Goal: Use online tool/utility: Utilize a website feature to perform a specific function

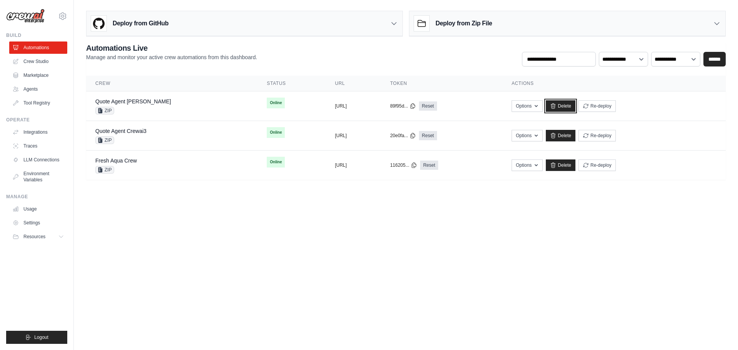
drag, startPoint x: 591, startPoint y: 102, endPoint x: 437, endPoint y: 35, distance: 168.0
click at [575, 102] on link "Delete" at bounding box center [561, 106] width 30 height 12
click at [335, 108] on button "https://quote-agent-crewai-2f5fd9e4" at bounding box center [341, 106] width 12 height 6
click at [137, 102] on link "Quote Agent Crewai" at bounding box center [133, 101] width 76 height 6
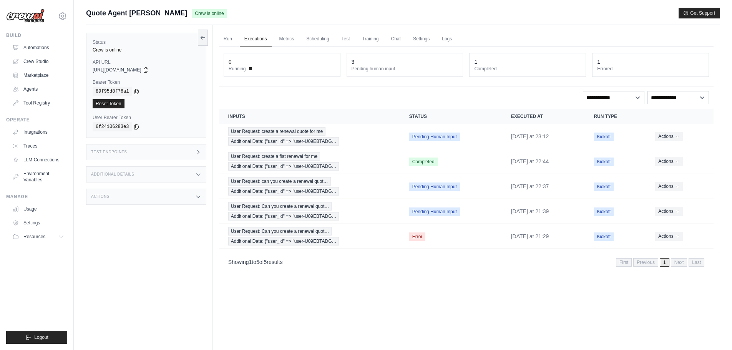
click at [33, 21] on img at bounding box center [25, 16] width 38 height 15
click at [35, 48] on link "Automations" at bounding box center [39, 48] width 58 height 12
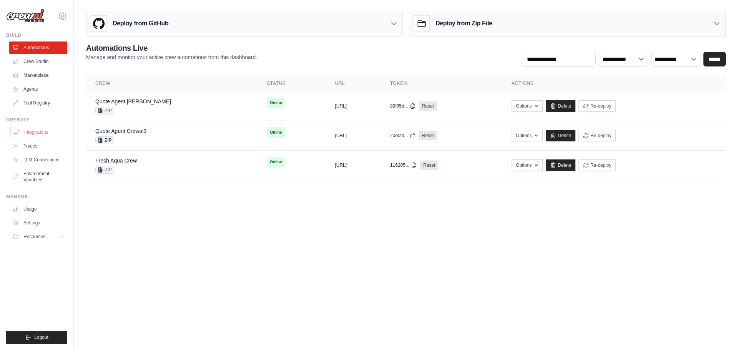
click at [42, 134] on link "Integrations" at bounding box center [39, 132] width 58 height 12
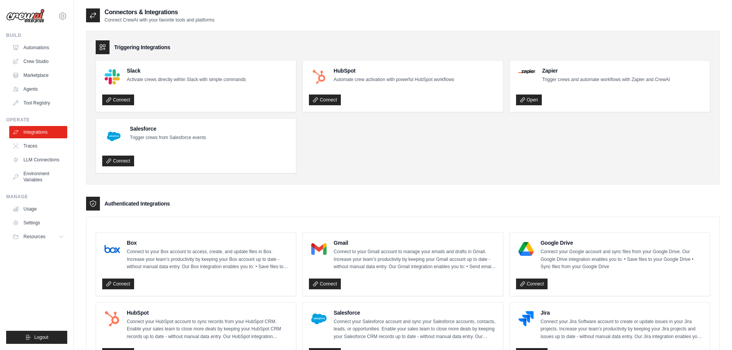
click at [42, 134] on link "Integrations" at bounding box center [38, 132] width 58 height 12
click at [45, 61] on link "Crew Studio" at bounding box center [39, 61] width 58 height 12
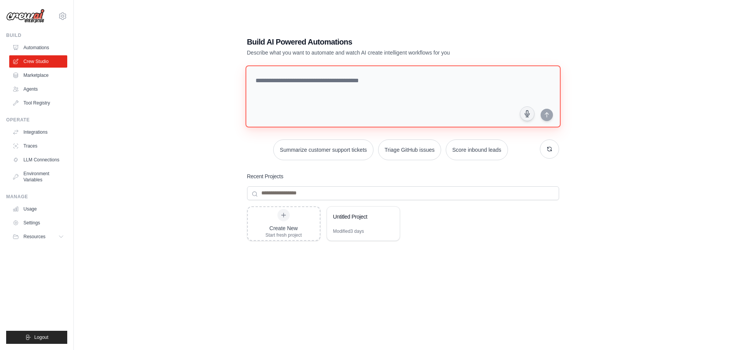
click at [338, 80] on textarea at bounding box center [402, 96] width 315 height 62
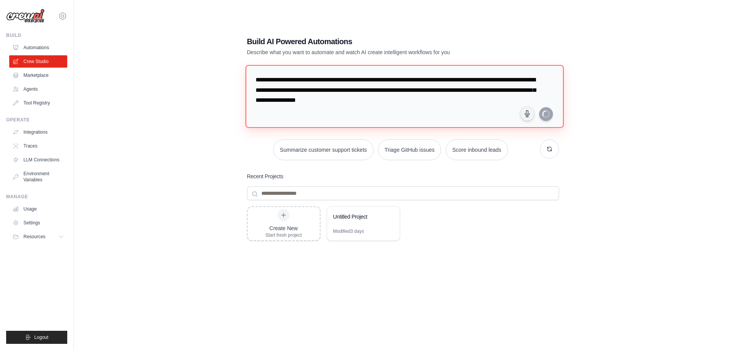
type textarea "**********"
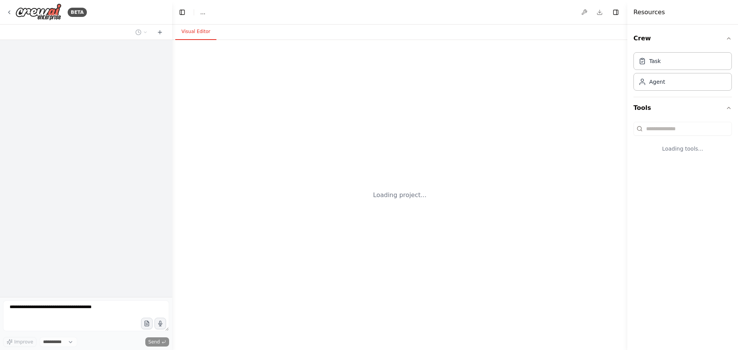
select select "****"
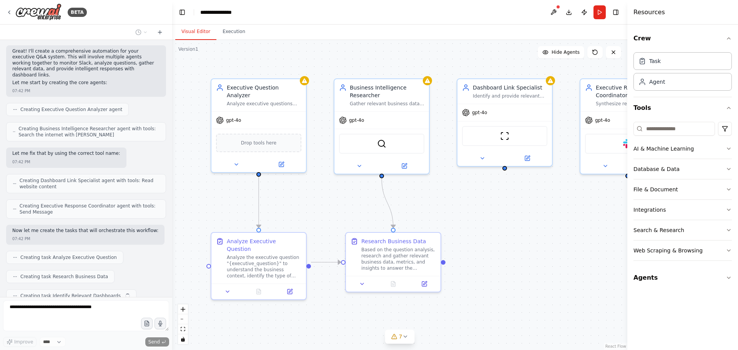
scroll to position [360, 0]
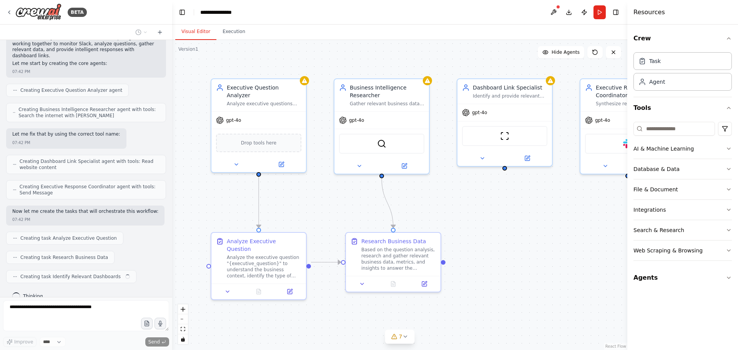
click at [487, 195] on div ".deletable-edge-delete-btn { width: 20px; height: 20px; border: 0px solid #ffff…" at bounding box center [399, 195] width 455 height 310
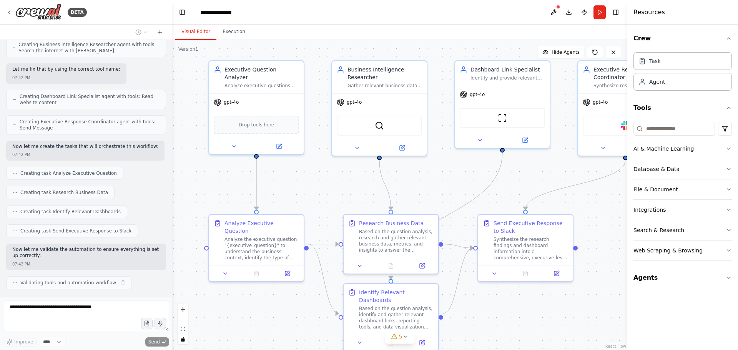
scroll to position [431, 0]
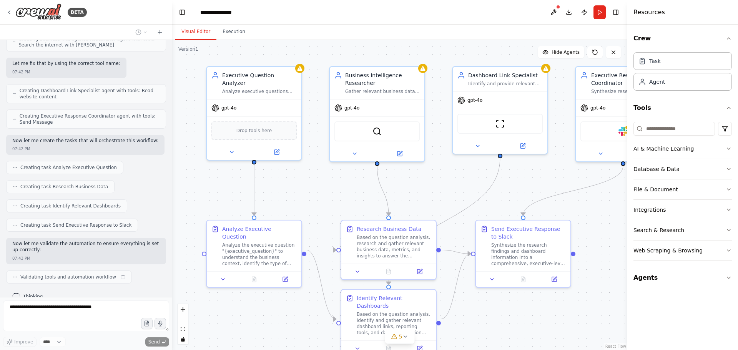
drag, startPoint x: 581, startPoint y: 244, endPoint x: 577, endPoint y: 232, distance: 13.1
click at [577, 232] on div ".deletable-edge-delete-btn { width: 20px; height: 20px; border: 0px solid #ffff…" at bounding box center [399, 195] width 455 height 310
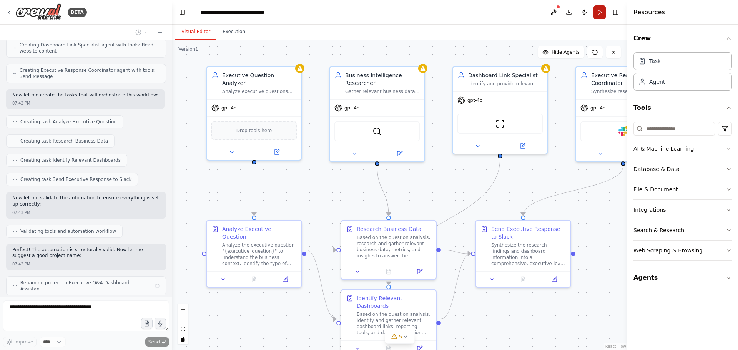
scroll to position [483, 0]
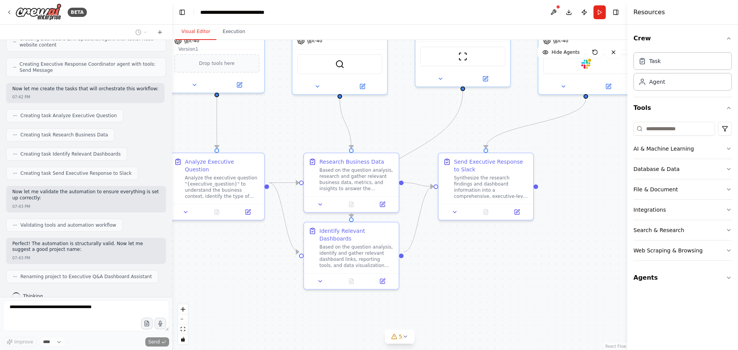
drag, startPoint x: 604, startPoint y: 236, endPoint x: 560, endPoint y: 174, distance: 76.1
click at [560, 174] on div ".deletable-edge-delete-btn { width: 20px; height: 20px; border: 0px solid #ffff…" at bounding box center [399, 195] width 455 height 310
click at [670, 119] on div "AI & Machine Learning Database & Data File & Document Integrations Search & Res…" at bounding box center [682, 190] width 98 height 142
click at [649, 206] on div "Integrations" at bounding box center [649, 210] width 32 height 8
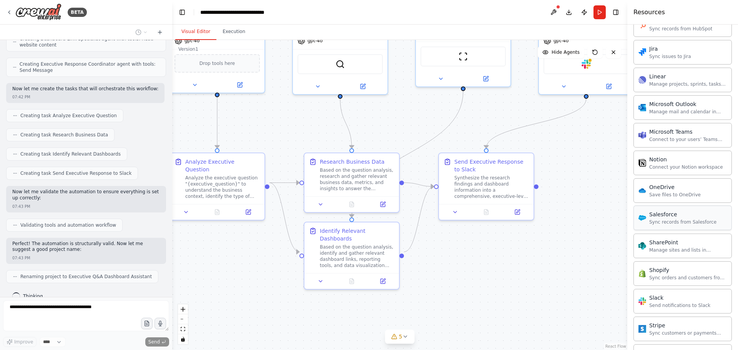
scroll to position [460, 0]
click at [670, 222] on div "Sync records from Salesforce" at bounding box center [682, 222] width 67 height 6
click at [401, 336] on span "5" at bounding box center [400, 337] width 3 height 8
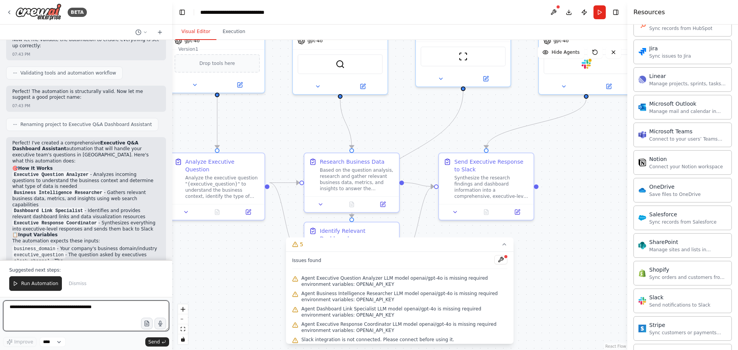
click at [132, 314] on textarea at bounding box center [86, 315] width 166 height 31
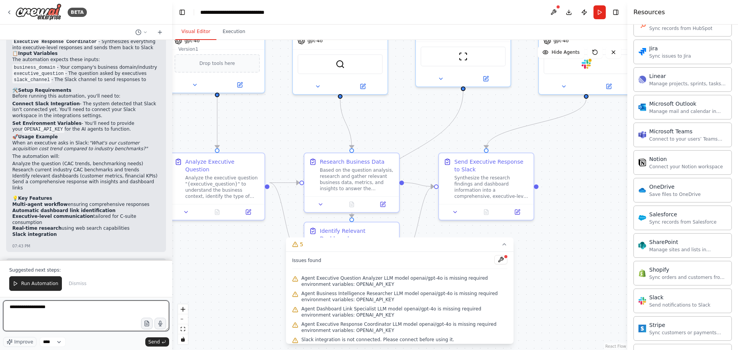
scroll to position [822, 0]
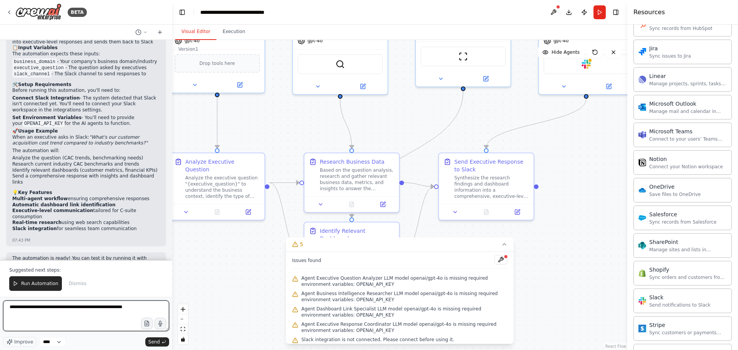
type textarea "**********"
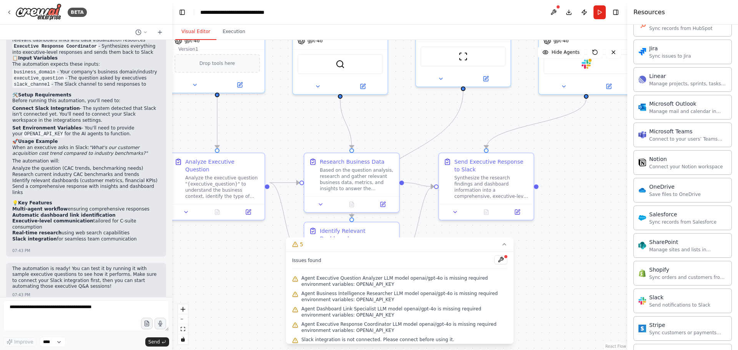
scroll to position [832, 0]
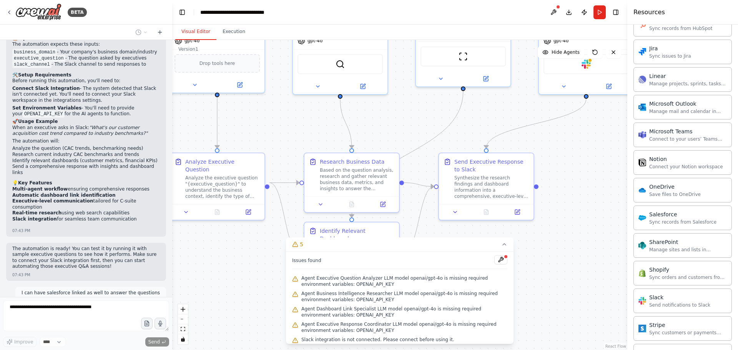
click at [537, 289] on div ".deletable-edge-delete-btn { width: 20px; height: 20px; border: 0px solid #ffff…" at bounding box center [399, 195] width 455 height 310
click at [504, 242] on icon at bounding box center [504, 244] width 6 height 6
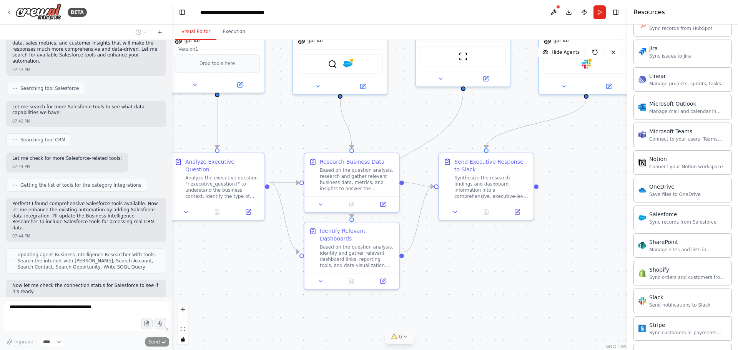
scroll to position [1134, 0]
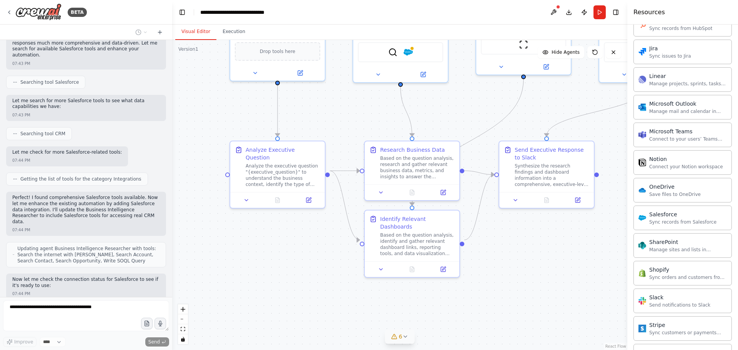
drag, startPoint x: 209, startPoint y: 263, endPoint x: 269, endPoint y: 251, distance: 61.1
click at [269, 251] on div ".deletable-edge-delete-btn { width: 20px; height: 20px; border: 0px solid #ffff…" at bounding box center [399, 195] width 455 height 310
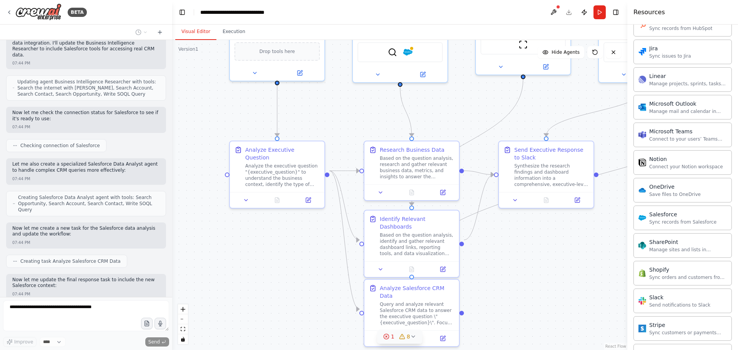
scroll to position [1346, 0]
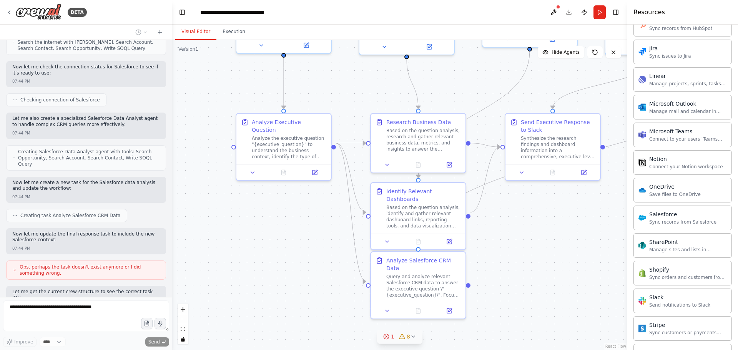
drag, startPoint x: 197, startPoint y: 222, endPoint x: 203, endPoint y: 194, distance: 28.4
click at [203, 194] on div ".deletable-edge-delete-btn { width: 20px; height: 20px; border: 0px solid #ffff…" at bounding box center [399, 195] width 455 height 310
click at [387, 336] on icon at bounding box center [386, 337] width 2 height 2
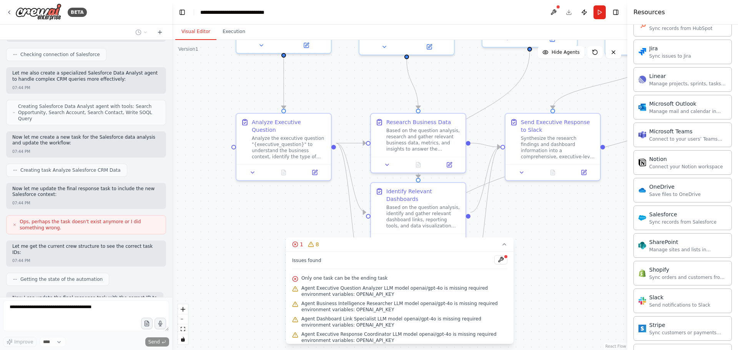
scroll to position [1398, 0]
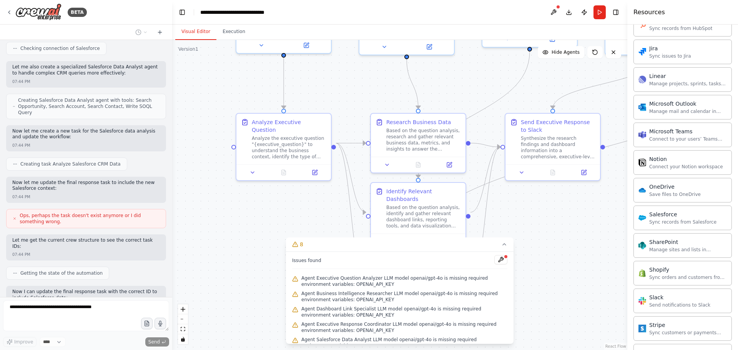
drag, startPoint x: 388, startPoint y: 336, endPoint x: 426, endPoint y: 292, distance: 58.3
click at [426, 292] on div "Issues found Agent Executive Question Analyzer LLM model openai/gpt-4o is missi…" at bounding box center [399, 298] width 227 height 92
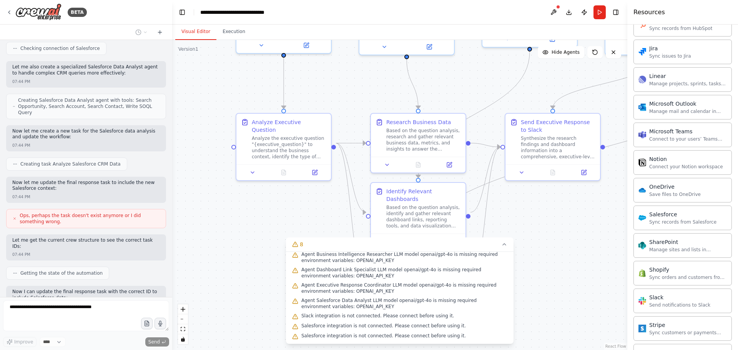
click at [549, 308] on div ".deletable-edge-delete-btn { width: 20px; height: 20px; border: 0px solid #ffff…" at bounding box center [399, 195] width 455 height 310
click at [506, 246] on icon at bounding box center [504, 244] width 6 height 6
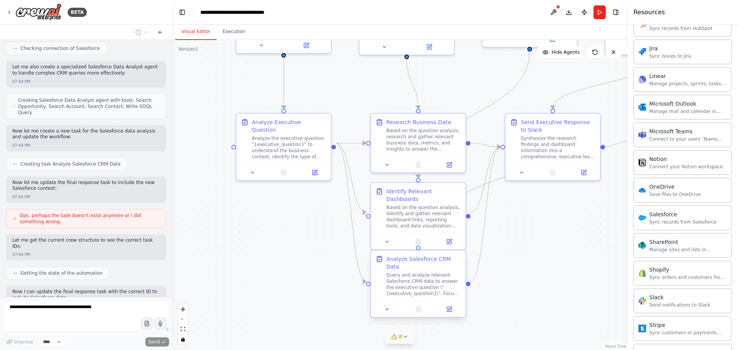
click at [442, 262] on div "Analyze Salesforce CRM Data" at bounding box center [423, 262] width 75 height 15
click at [448, 307] on icon at bounding box center [449, 308] width 3 height 3
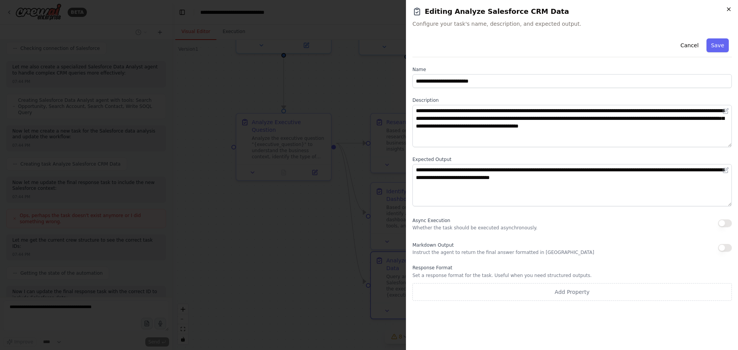
click at [730, 8] on icon "button" at bounding box center [728, 9] width 6 height 6
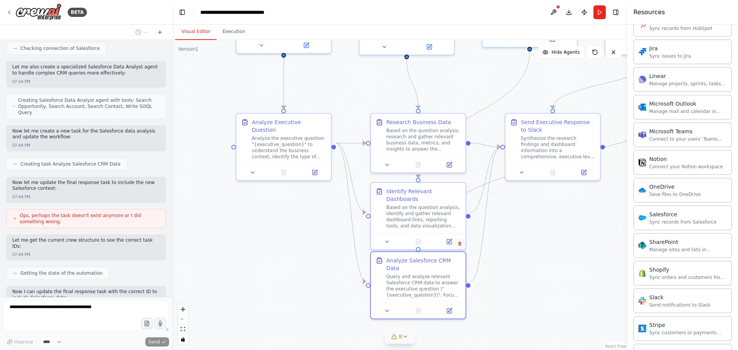
click at [730, 8] on div "Resources" at bounding box center [682, 12] width 111 height 25
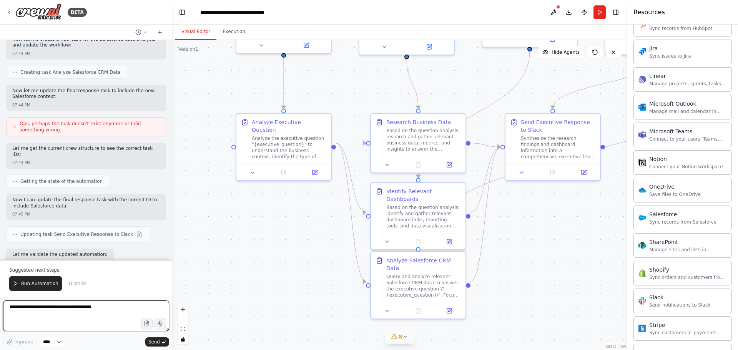
scroll to position [1496, 0]
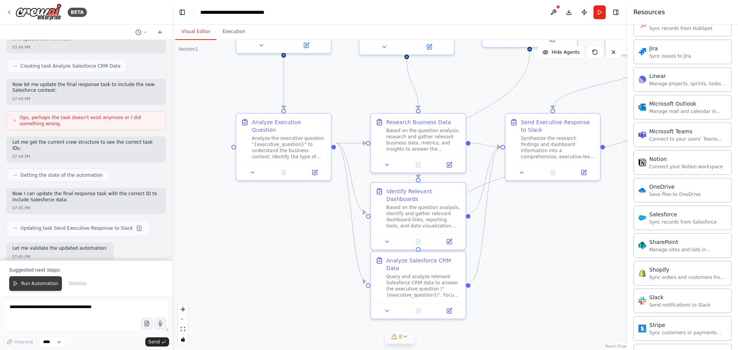
click at [37, 283] on span "Run Automation" at bounding box center [39, 284] width 37 height 6
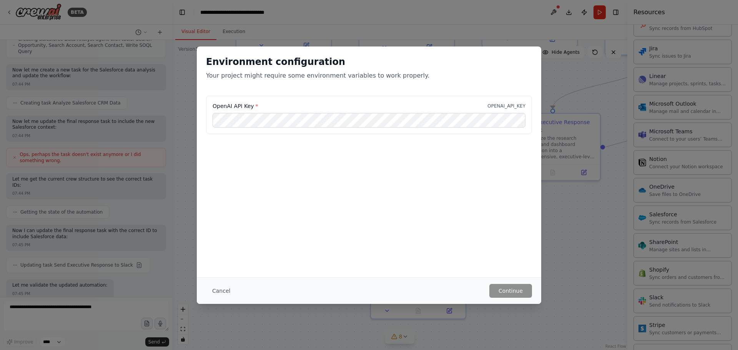
click at [509, 102] on div "OpenAI API Key * OPENAI_API_KEY" at bounding box center [368, 106] width 313 height 8
click at [230, 101] on div "OpenAI API Key * OPENAI_API_KEY" at bounding box center [369, 115] width 326 height 38
click at [231, 106] on label "OpenAI API Key *" at bounding box center [235, 106] width 46 height 8
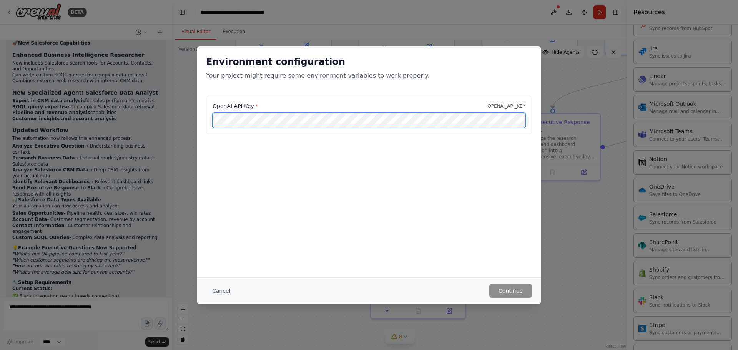
scroll to position [1805, 0]
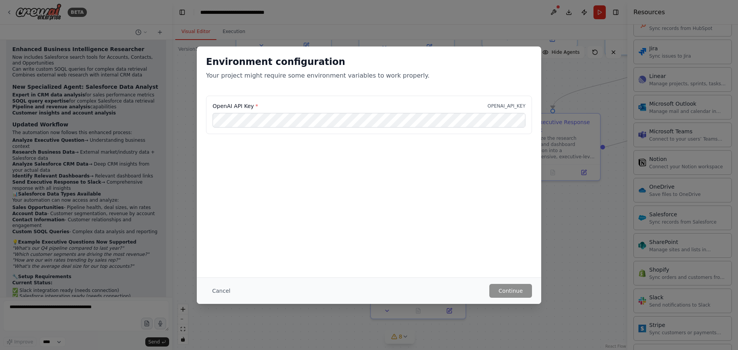
click at [89, 307] on div "Environment configuration Your project might require some environment variables…" at bounding box center [369, 175] width 738 height 350
drag, startPoint x: 89, startPoint y: 307, endPoint x: 85, endPoint y: 306, distance: 4.3
click at [85, 306] on div "Environment configuration Your project might require some environment variables…" at bounding box center [369, 175] width 738 height 350
click at [80, 305] on div "Environment configuration Your project might require some environment variables…" at bounding box center [369, 175] width 738 height 350
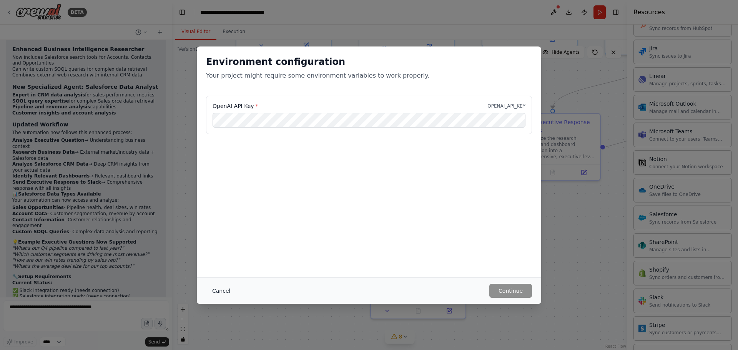
click at [229, 291] on button "Cancel" at bounding box center [221, 291] width 30 height 14
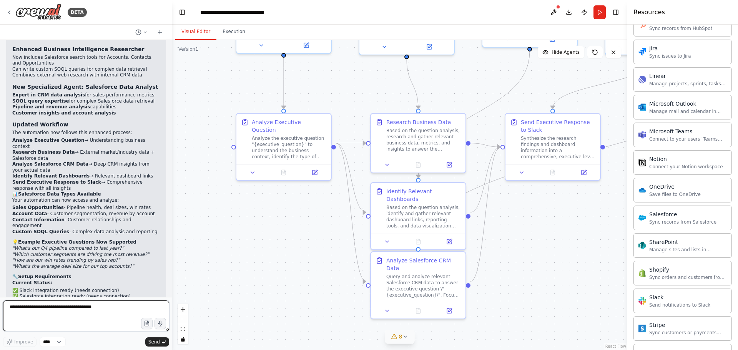
click at [132, 312] on textarea at bounding box center [86, 315] width 166 height 31
type textarea "**********"
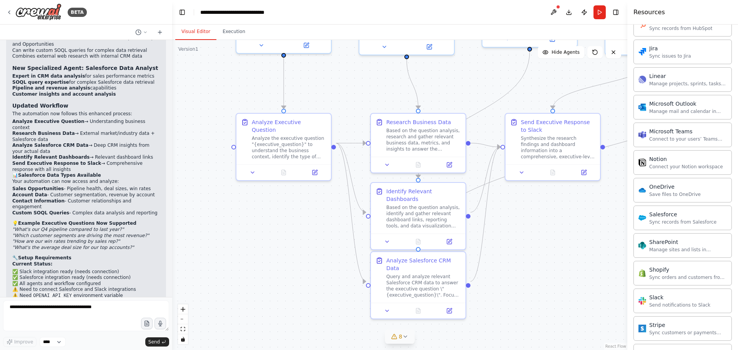
scroll to position [1851, 0]
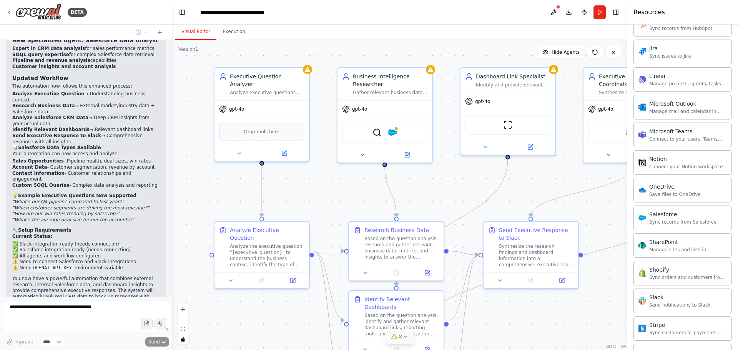
drag, startPoint x: 243, startPoint y: 220, endPoint x: 221, endPoint y: 328, distance: 110.1
click at [221, 328] on div ".deletable-edge-delete-btn { width: 20px; height: 20px; border: 0px solid #ffff…" at bounding box center [399, 195] width 455 height 310
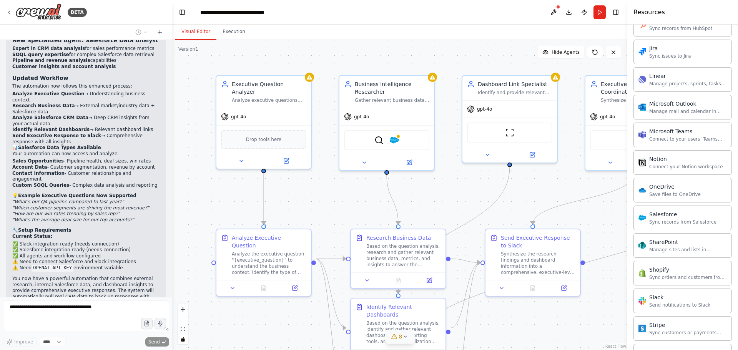
drag, startPoint x: 466, startPoint y: 166, endPoint x: 468, endPoint y: 173, distance: 7.8
click at [468, 173] on div ".deletable-edge-delete-btn { width: 20px; height: 20px; border: 0px solid #ffff…" at bounding box center [399, 195] width 455 height 310
drag, startPoint x: 142, startPoint y: 279, endPoint x: 150, endPoint y: 277, distance: 8.3
click at [150, 277] on div "My Executive Team looks at dashboards and ask follow up questions. I want them …" at bounding box center [86, 168] width 172 height 257
click at [262, 134] on span "Drop tools here" at bounding box center [264, 138] width 36 height 8
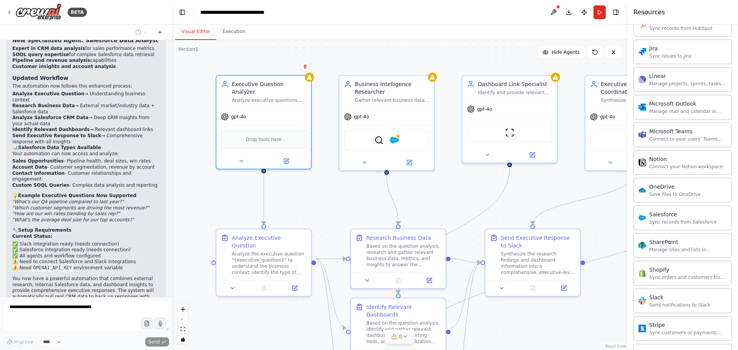
drag, startPoint x: 169, startPoint y: 287, endPoint x: 555, endPoint y: 10, distance: 475.3
click at [555, 10] on button at bounding box center [553, 12] width 12 height 14
click at [555, 10] on div at bounding box center [553, 12] width 12 height 14
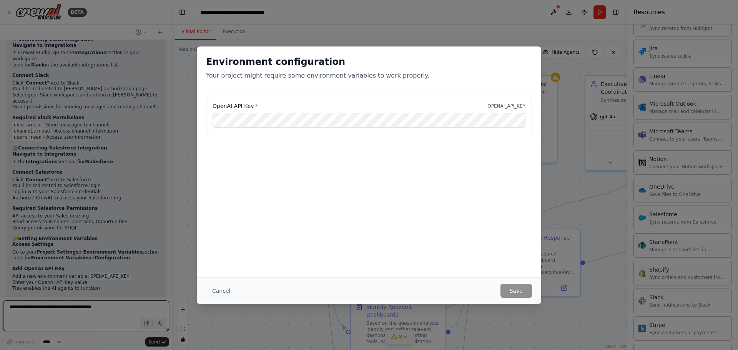
drag, startPoint x: 554, startPoint y: 10, endPoint x: 214, endPoint y: 268, distance: 427.3
click at [214, 268] on body "BETA My Executive Team looks at dashboards and ask follow up questions. I want …" at bounding box center [369, 175] width 738 height 350
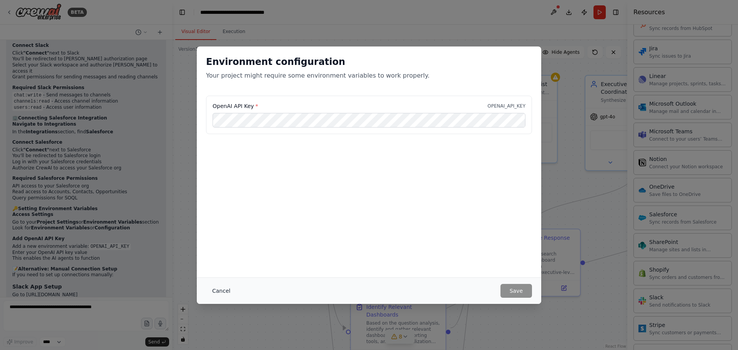
click at [219, 288] on button "Cancel" at bounding box center [221, 291] width 30 height 14
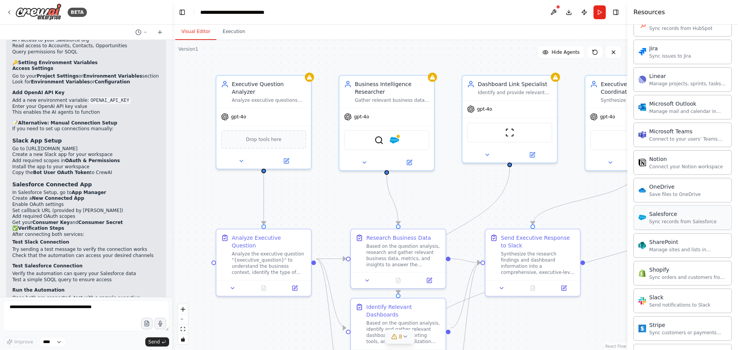
click at [662, 223] on div "Sync records from Salesforce" at bounding box center [682, 222] width 67 height 6
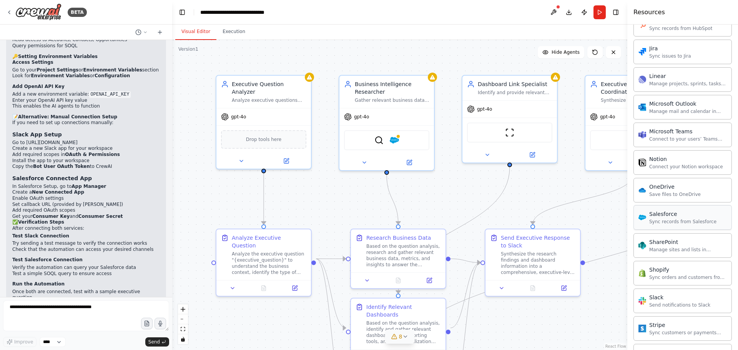
scroll to position [2388, 0]
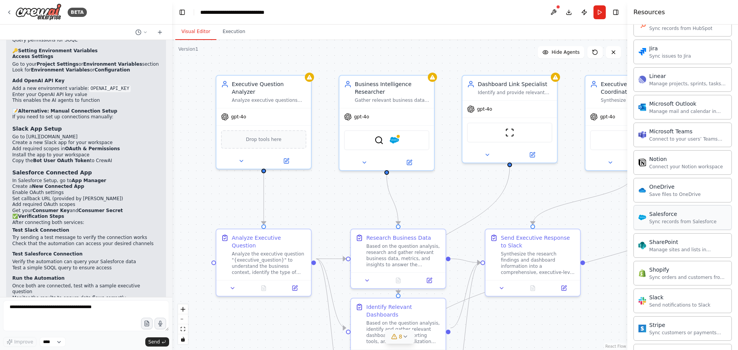
click at [673, 220] on div "Sync records from Salesforce" at bounding box center [682, 222] width 67 height 6
drag, startPoint x: 673, startPoint y: 220, endPoint x: 399, endPoint y: 306, distance: 287.1
click at [399, 306] on div "Identify Relevant Dashboards" at bounding box center [403, 309] width 75 height 15
drag, startPoint x: 422, startPoint y: 317, endPoint x: 415, endPoint y: 318, distance: 6.3
click at [415, 319] on div "Based on the question analysis, identify and gather relevant dashboard links, r…" at bounding box center [399, 331] width 75 height 25
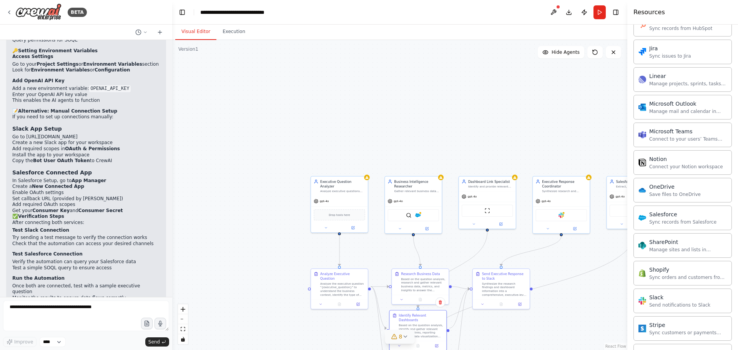
click at [491, 344] on div ".deletable-edge-delete-btn { width: 20px; height: 20px; border: 0px solid #ffff…" at bounding box center [399, 195] width 455 height 310
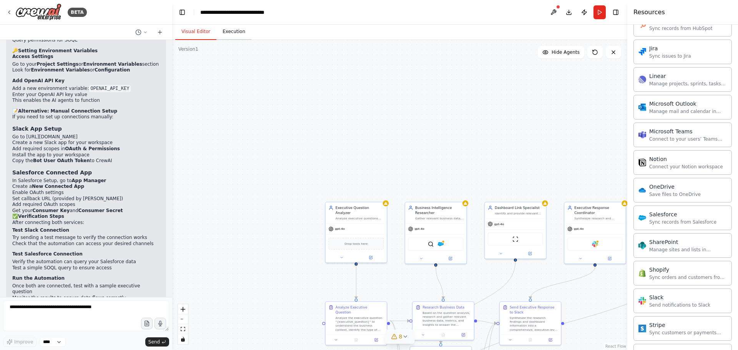
click at [231, 32] on button "Execution" at bounding box center [233, 32] width 35 height 16
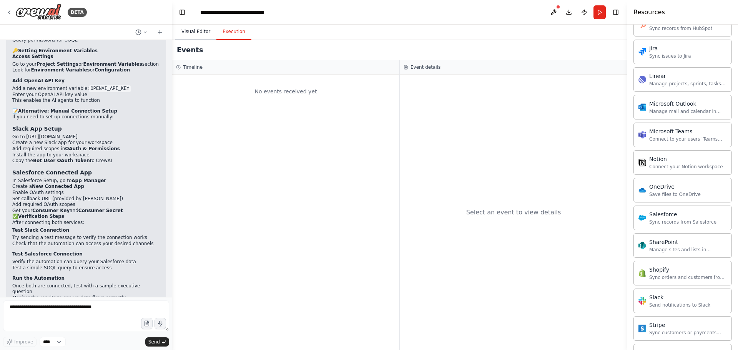
click at [189, 35] on button "Visual Editor" at bounding box center [195, 32] width 41 height 16
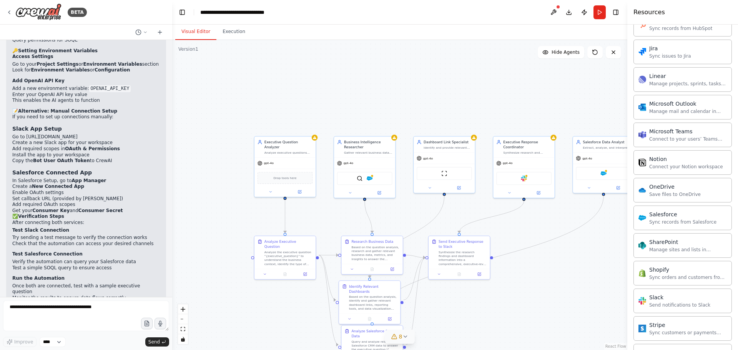
drag, startPoint x: 287, startPoint y: 107, endPoint x: 216, endPoint y: 42, distance: 96.8
click at [216, 42] on div ".deletable-edge-delete-btn { width: 20px; height: 20px; border: 0px solid #ffff…" at bounding box center [399, 195] width 455 height 310
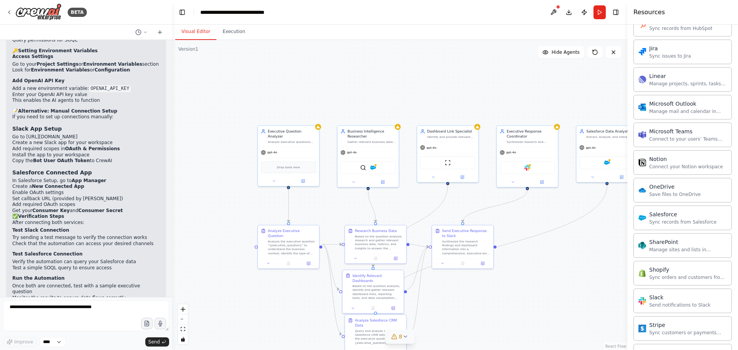
drag, startPoint x: 278, startPoint y: 99, endPoint x: 284, endPoint y: 89, distance: 11.6
click at [284, 89] on div ".deletable-edge-delete-btn { width: 20px; height: 20px; border: 0px solid #ffff…" at bounding box center [399, 195] width 455 height 310
click at [398, 307] on icon at bounding box center [396, 308] width 3 height 3
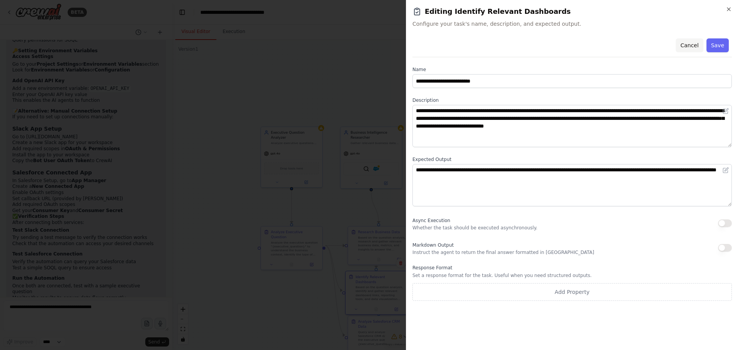
click at [694, 48] on button "Cancel" at bounding box center [689, 45] width 27 height 14
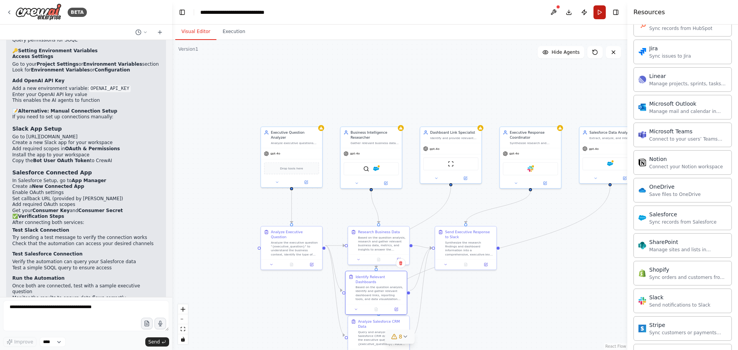
click at [603, 12] on button "Run" at bounding box center [599, 12] width 12 height 14
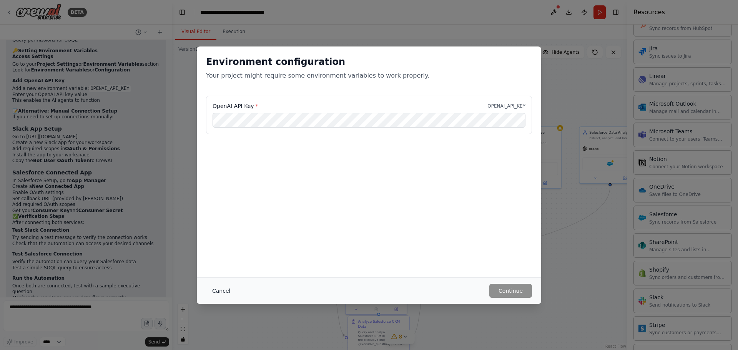
click at [215, 290] on button "Cancel" at bounding box center [221, 291] width 30 height 14
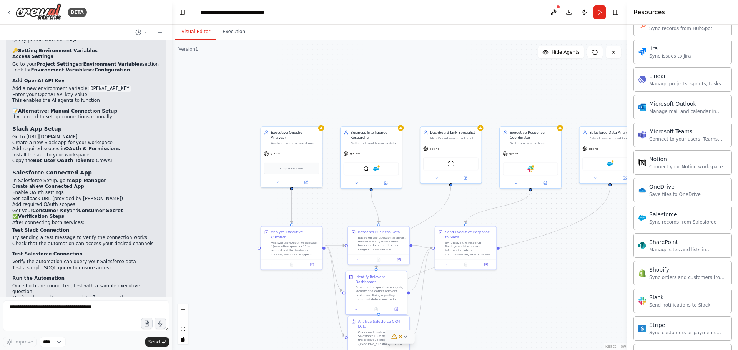
drag, startPoint x: 148, startPoint y: 263, endPoint x: 141, endPoint y: 238, distance: 25.9
click at [141, 238] on div "Great question! Setting up the Slack and Salesforce connections is essential fo…" at bounding box center [86, 106] width 148 height 554
click at [134, 215] on div "Great question! Setting up the Slack and Salesforce connections is essential fo…" at bounding box center [86, 106] width 148 height 554
drag, startPoint x: 126, startPoint y: 194, endPoint x: 126, endPoint y: 244, distance: 50.0
click at [126, 244] on div "Great question! Setting up the Slack and Salesforce connections is essential fo…" at bounding box center [86, 106] width 148 height 554
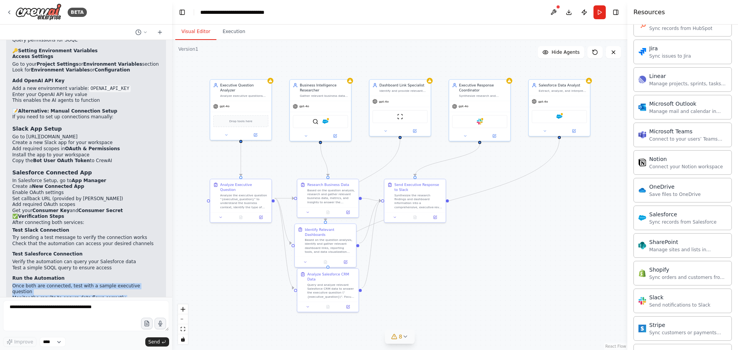
drag, startPoint x: 218, startPoint y: 85, endPoint x: 167, endPoint y: 38, distance: 69.6
click at [167, 38] on div "BETA My Executive Team looks at dashboards and ask follow up questions. I want …" at bounding box center [369, 175] width 738 height 350
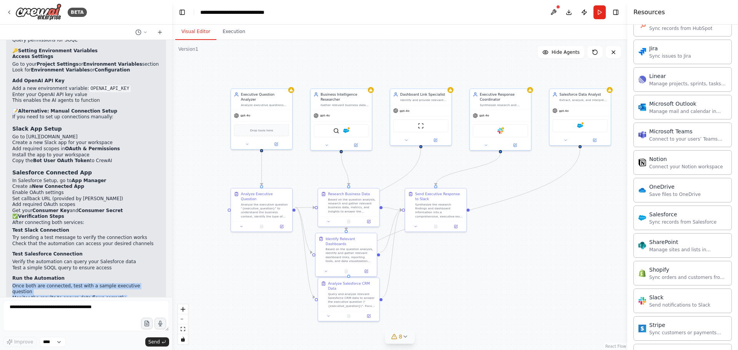
drag, startPoint x: 223, startPoint y: 67, endPoint x: 226, endPoint y: 72, distance: 5.9
click at [226, 72] on div ".deletable-edge-delete-btn { width: 20px; height: 20px; border: 0px solid #ffff…" at bounding box center [399, 195] width 455 height 310
